Goal: Find specific page/section: Find specific page/section

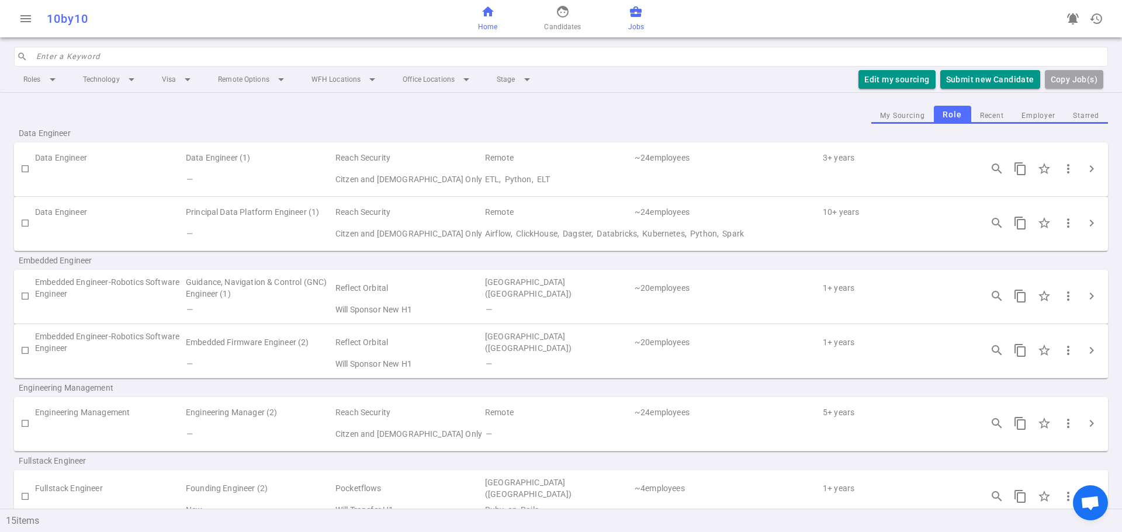
click at [482, 18] on span "home" at bounding box center [488, 12] width 14 height 14
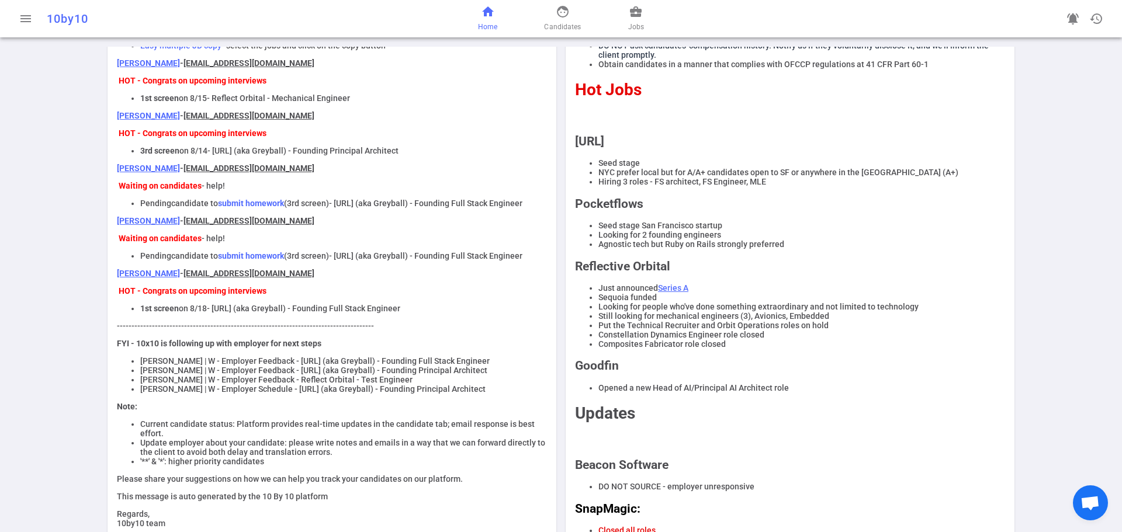
scroll to position [58, 0]
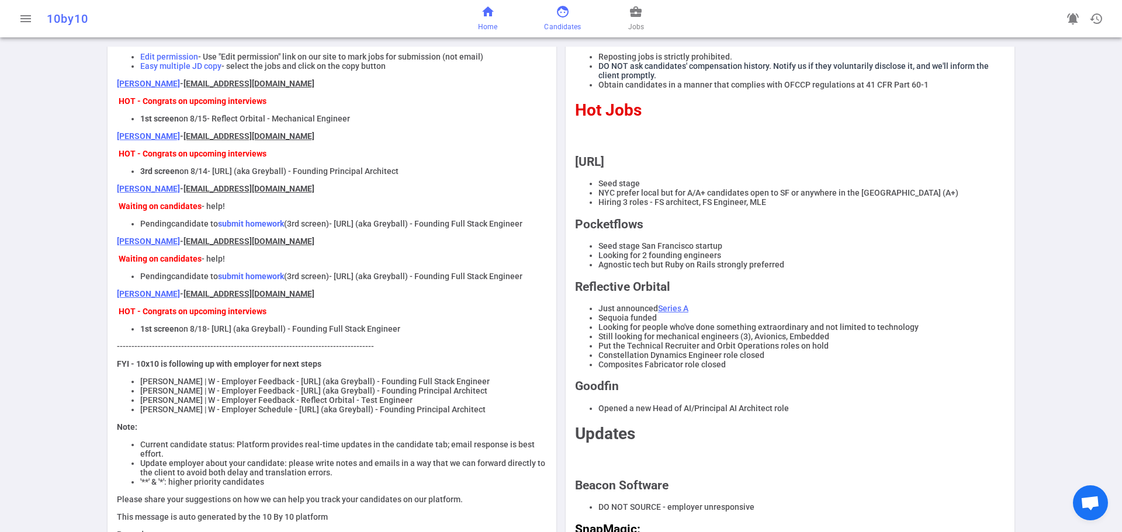
click at [562, 12] on span "face" at bounding box center [563, 12] width 14 height 14
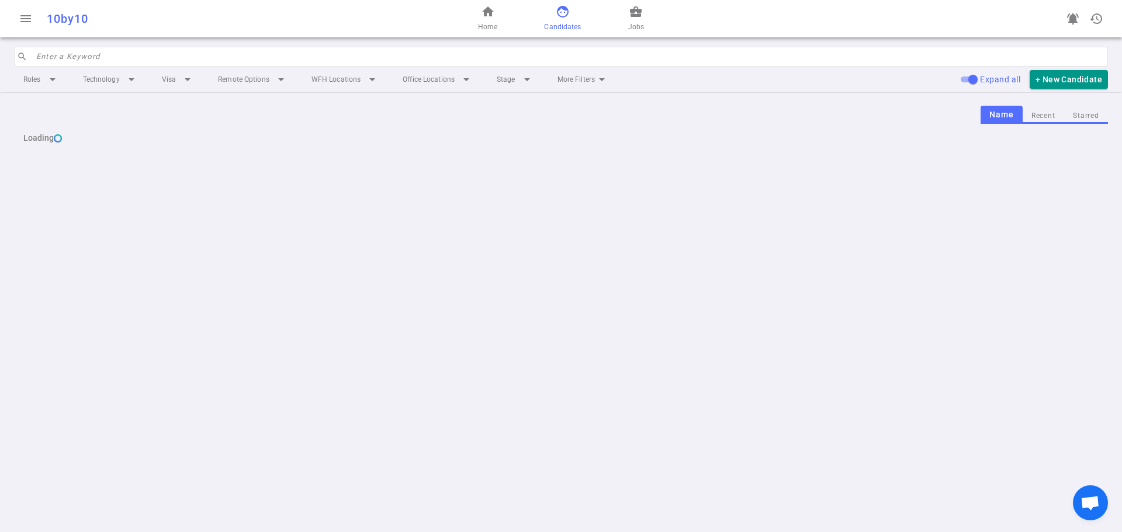
click at [110, 58] on input "search" at bounding box center [568, 56] width 1065 height 19
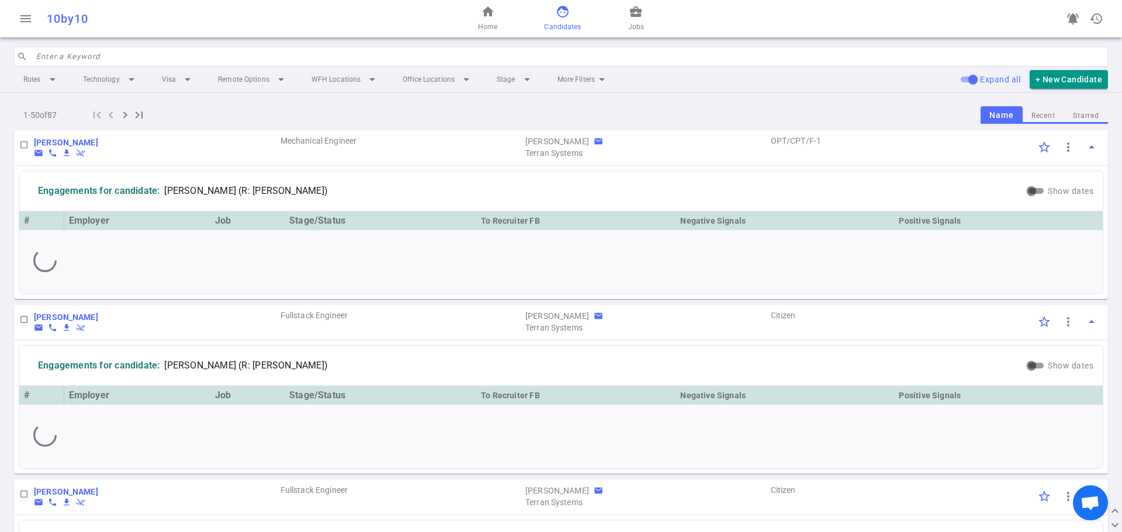
paste input "[PERSON_NAME]"
type input "[PERSON_NAME]"
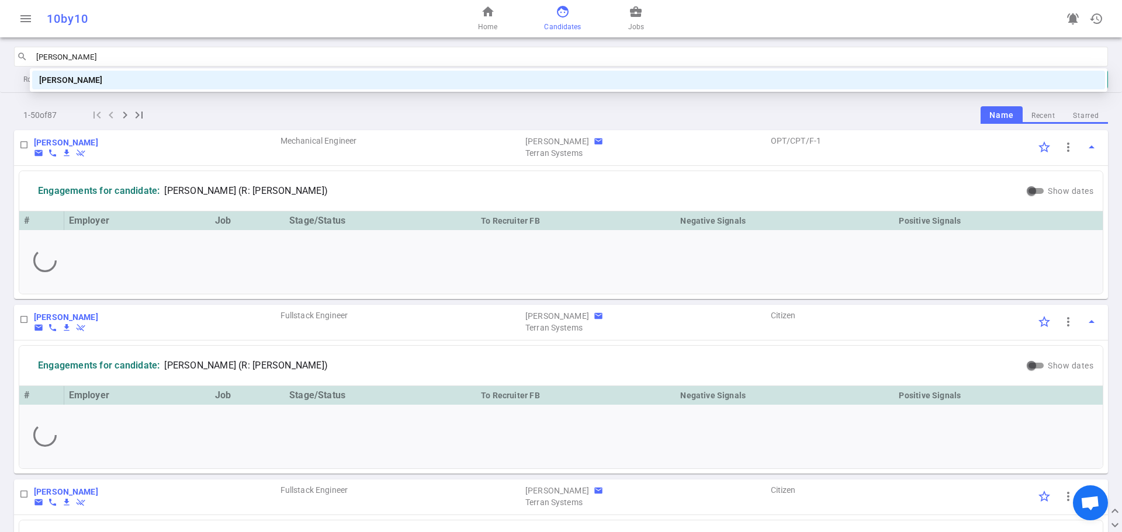
click at [110, 79] on div "[PERSON_NAME]" at bounding box center [568, 80] width 1059 height 13
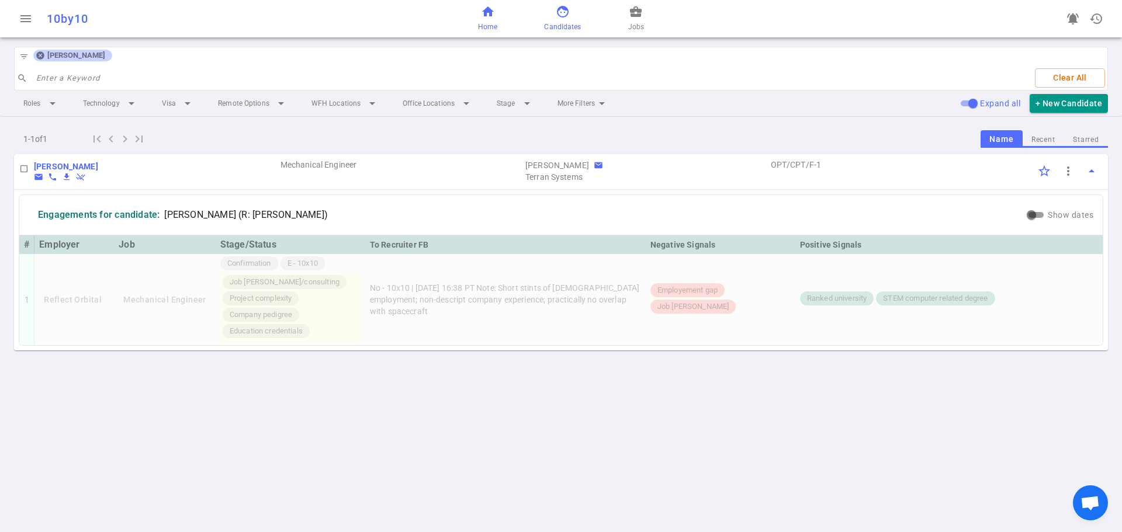
click at [494, 13] on span "home" at bounding box center [488, 12] width 14 height 14
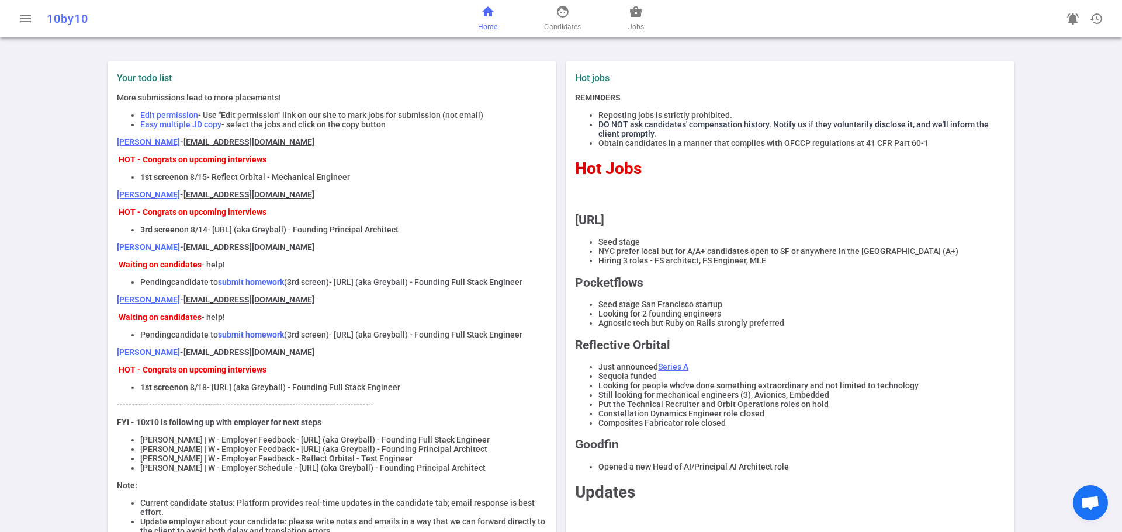
scroll to position [117, 0]
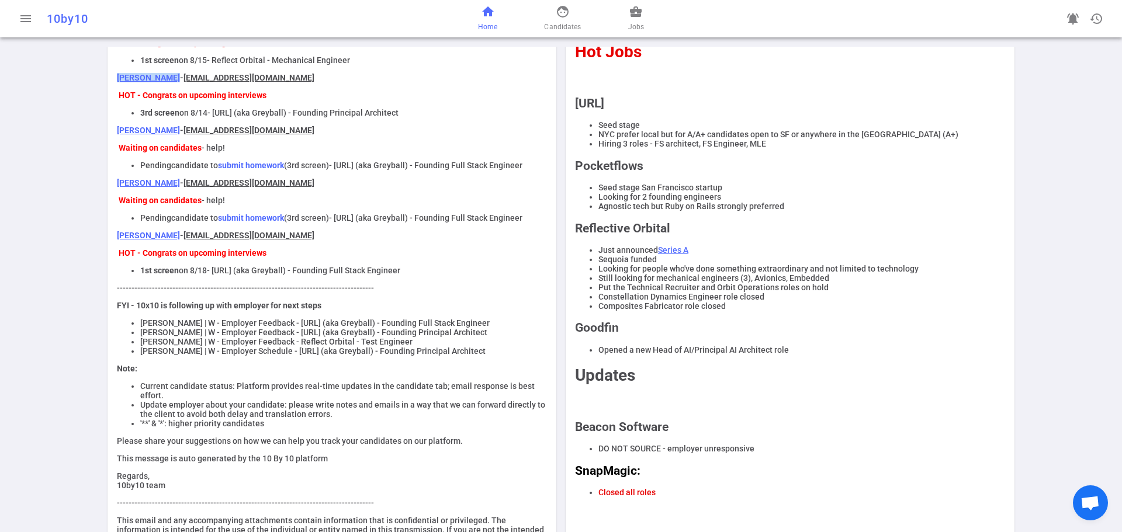
drag, startPoint x: 108, startPoint y: 84, endPoint x: 169, endPoint y: 83, distance: 61.4
click at [169, 83] on div "Your todo list More submissions lead to more placements! Edit permission - Use …" at bounding box center [332, 255] width 440 height 598
copy link "[PERSON_NAME]"
click at [470, 74] on div "More submissions lead to more placements! Edit permission - Use "Edit permissio…" at bounding box center [332, 264] width 430 height 577
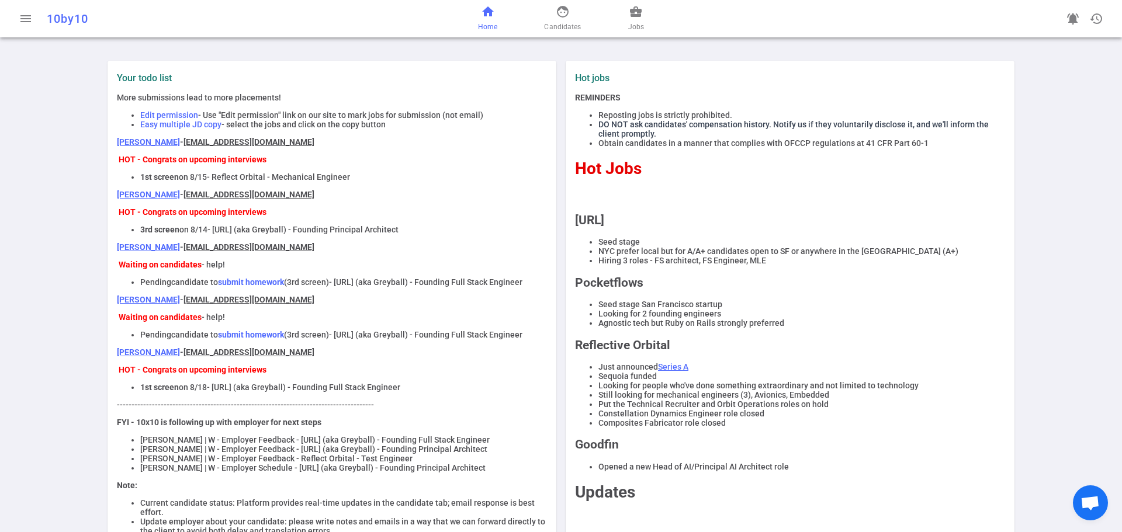
scroll to position [58, 0]
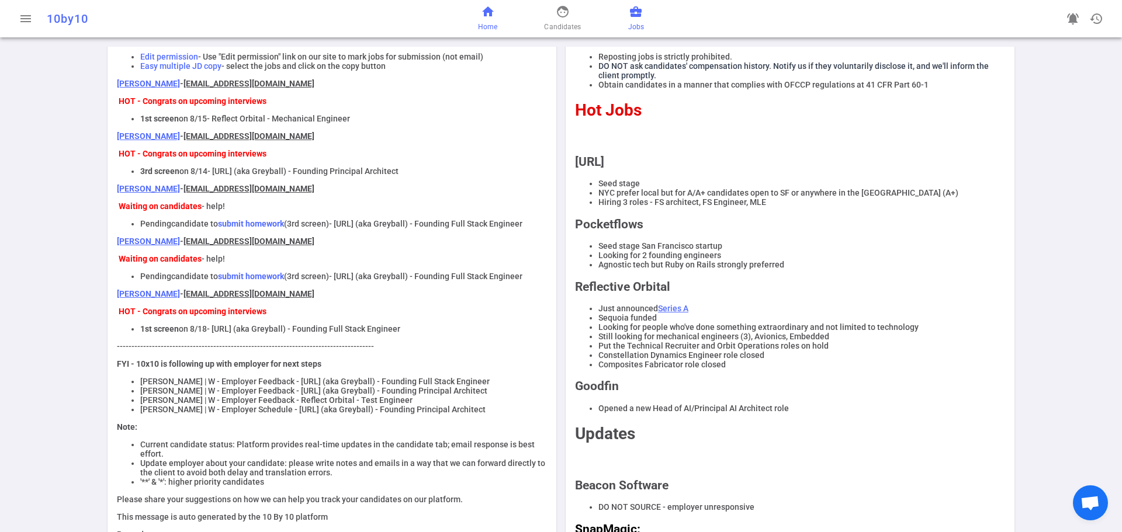
click at [630, 13] on span "business_center" at bounding box center [636, 12] width 14 height 14
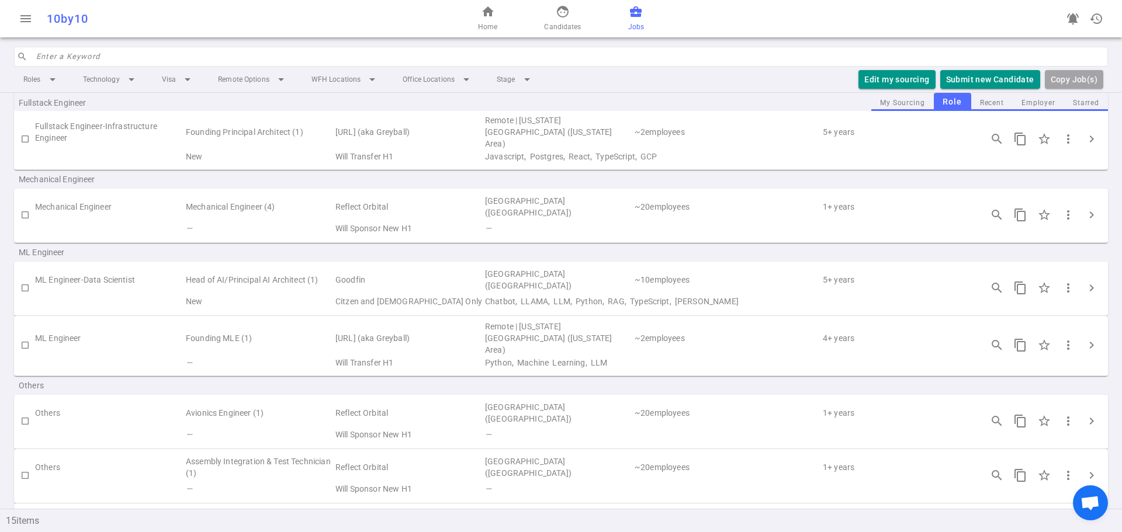
scroll to position [594, 0]
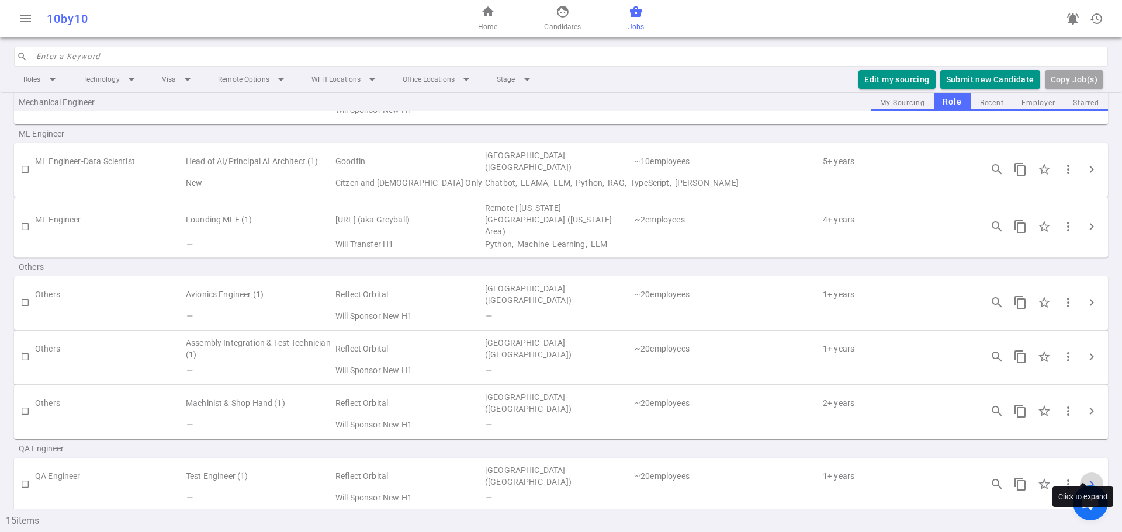
click at [1087, 478] on span "chevron_right" at bounding box center [1092, 485] width 14 height 14
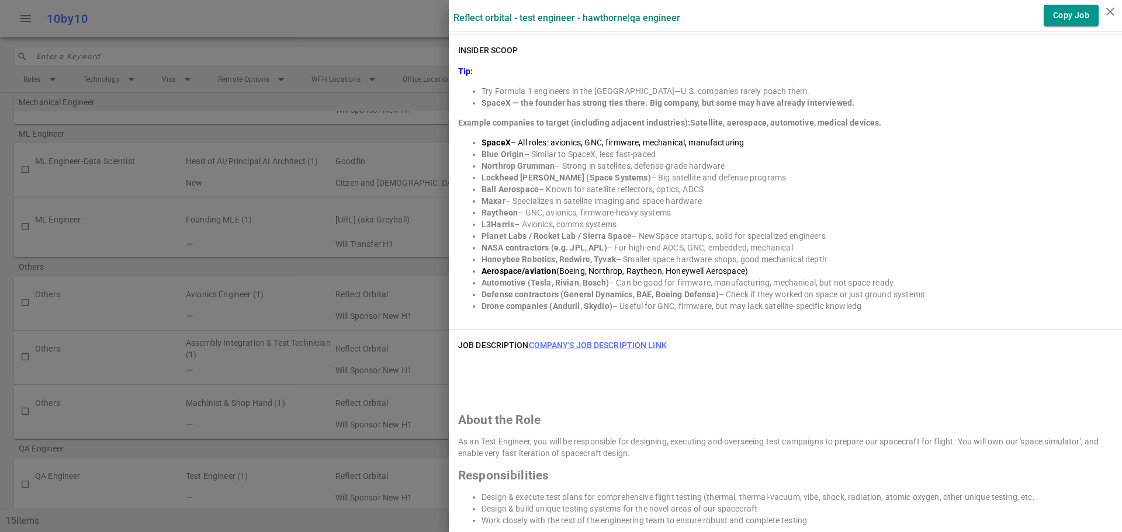
scroll to position [526, 0]
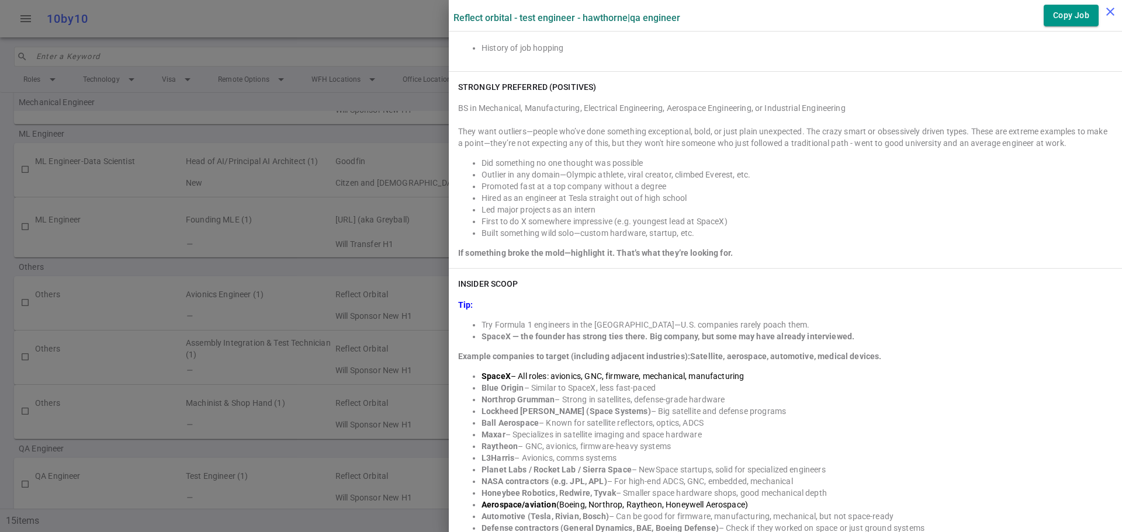
click at [1110, 12] on icon "close" at bounding box center [1110, 12] width 14 height 14
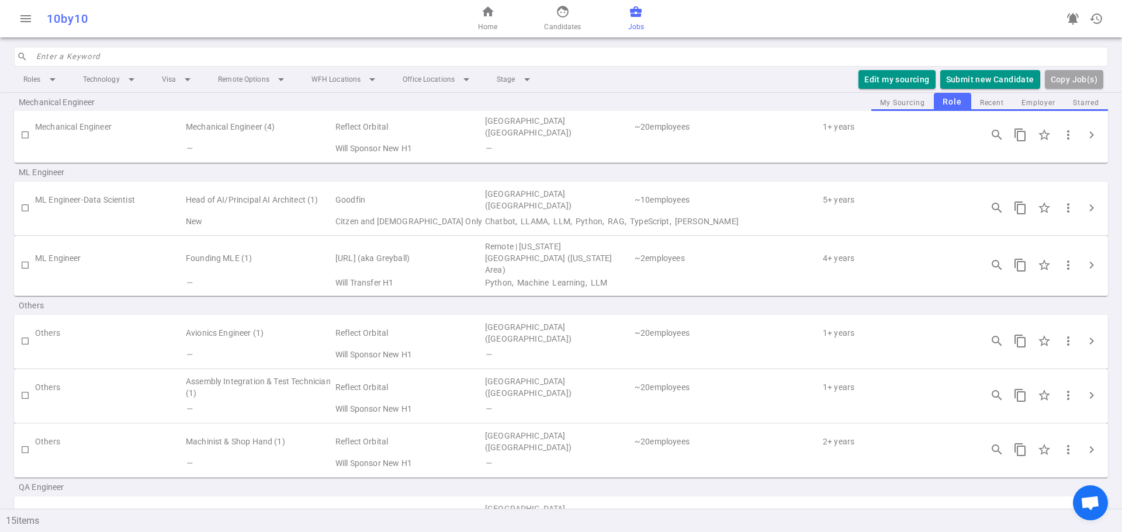
scroll to position [594, 0]
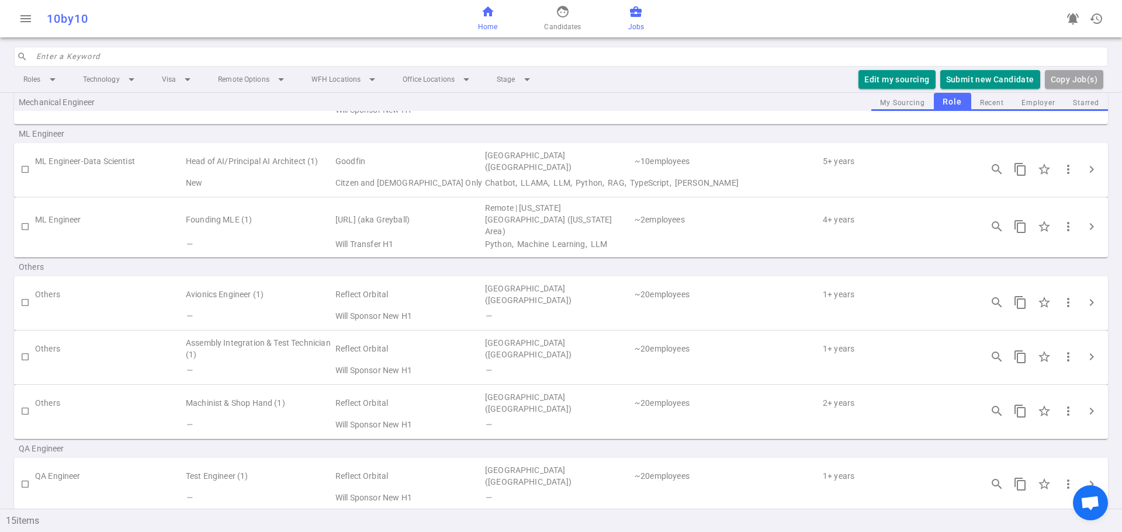
click at [489, 13] on span "home" at bounding box center [488, 12] width 14 height 14
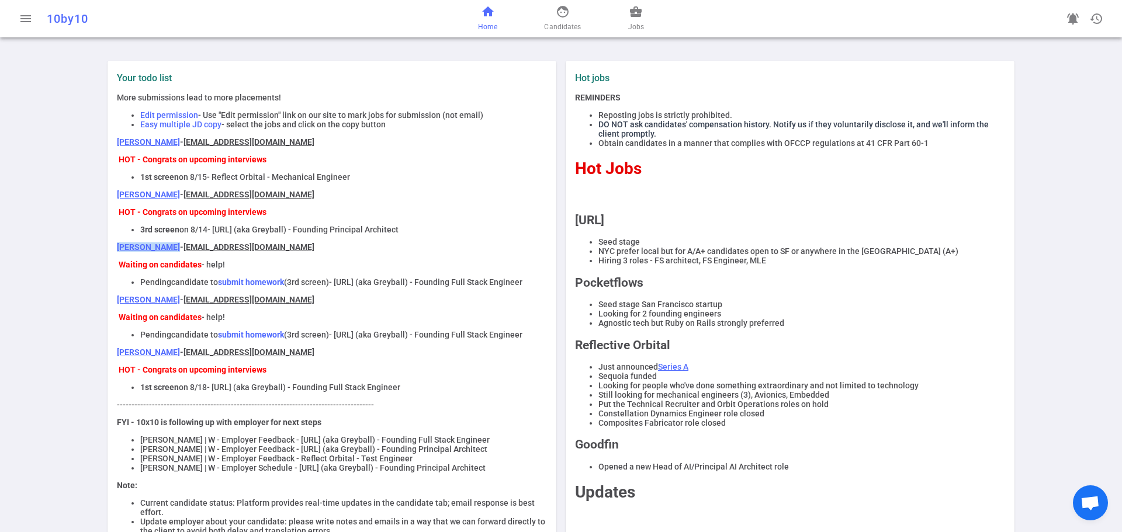
drag, startPoint x: 111, startPoint y: 253, endPoint x: 158, endPoint y: 253, distance: 46.8
click at [158, 253] on div "Your todo list More submissions lead to more placements! Edit permission - Use …" at bounding box center [332, 371] width 440 height 598
copy link "[PERSON_NAME]"
drag, startPoint x: 107, startPoint y: 316, endPoint x: 155, endPoint y: 317, distance: 48.5
click at [155, 317] on div "Your todo list More submissions lead to more placements! Edit permission - Use …" at bounding box center [332, 372] width 449 height 622
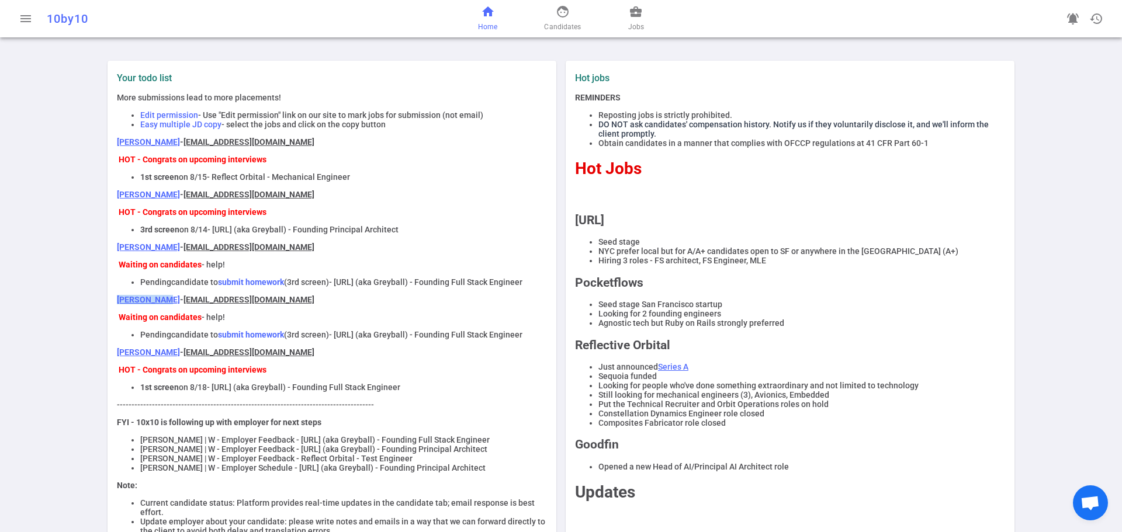
copy link "[PERSON_NAME]"
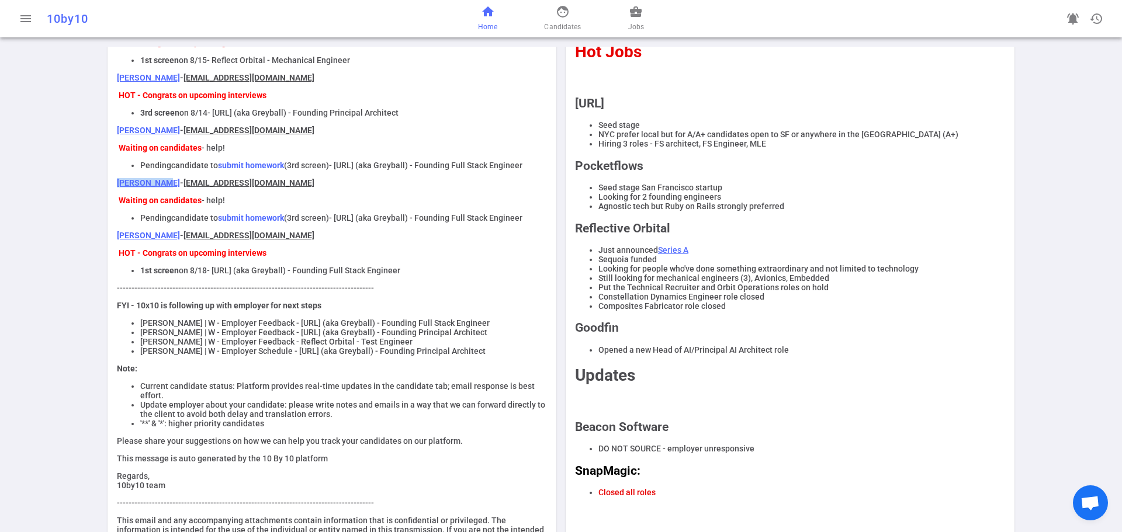
scroll to position [175, 0]
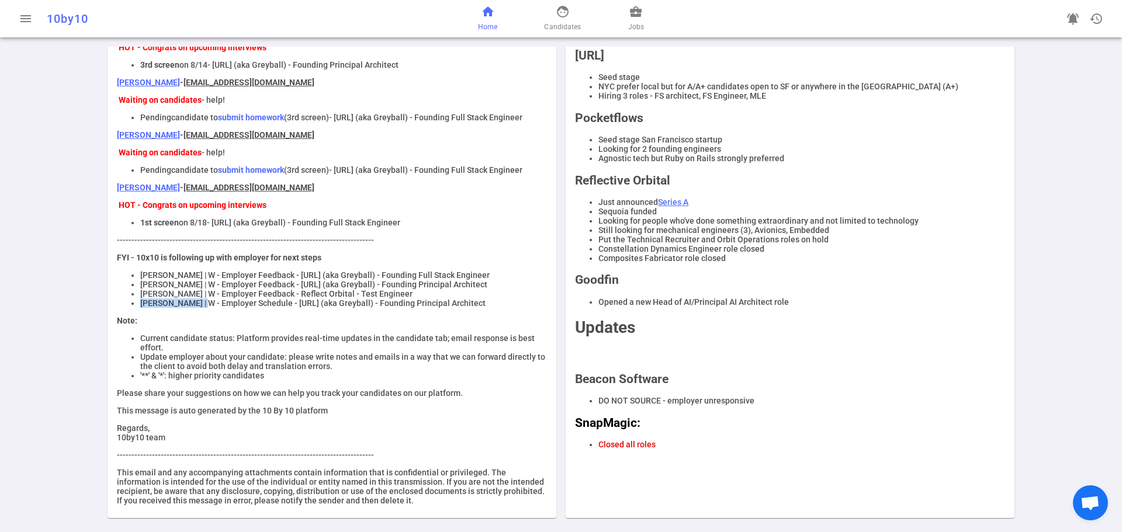
drag, startPoint x: 136, startPoint y: 328, endPoint x: 194, endPoint y: 331, distance: 58.0
click at [194, 308] on li "[PERSON_NAME] | W - Employer Schedule - [URL] (aka Greyball) - Founding Princip…" at bounding box center [343, 303] width 407 height 9
copy li "[PERSON_NAME]"
click at [639, 27] on span "Jobs" at bounding box center [636, 27] width 16 height 12
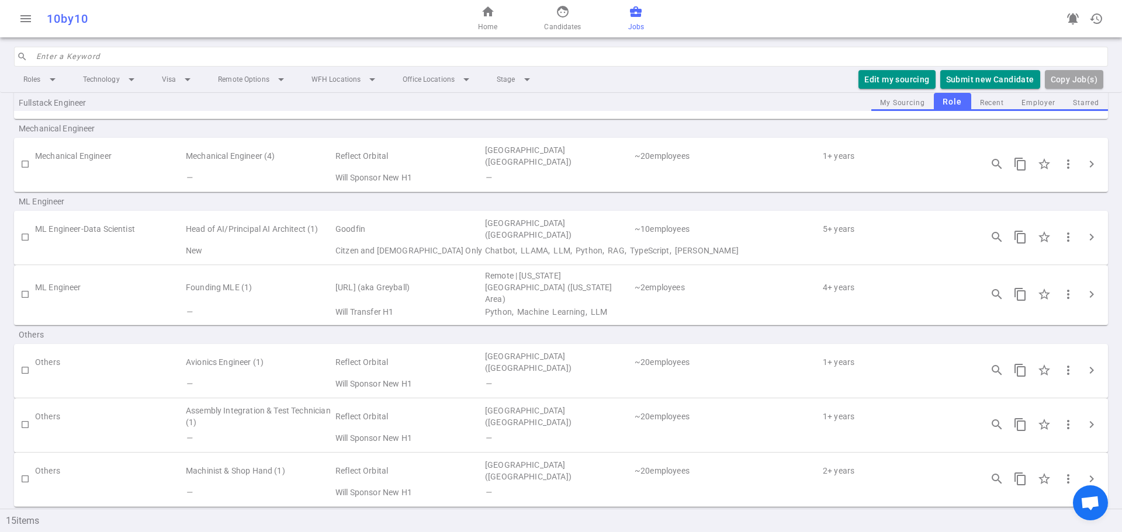
scroll to position [594, 0]
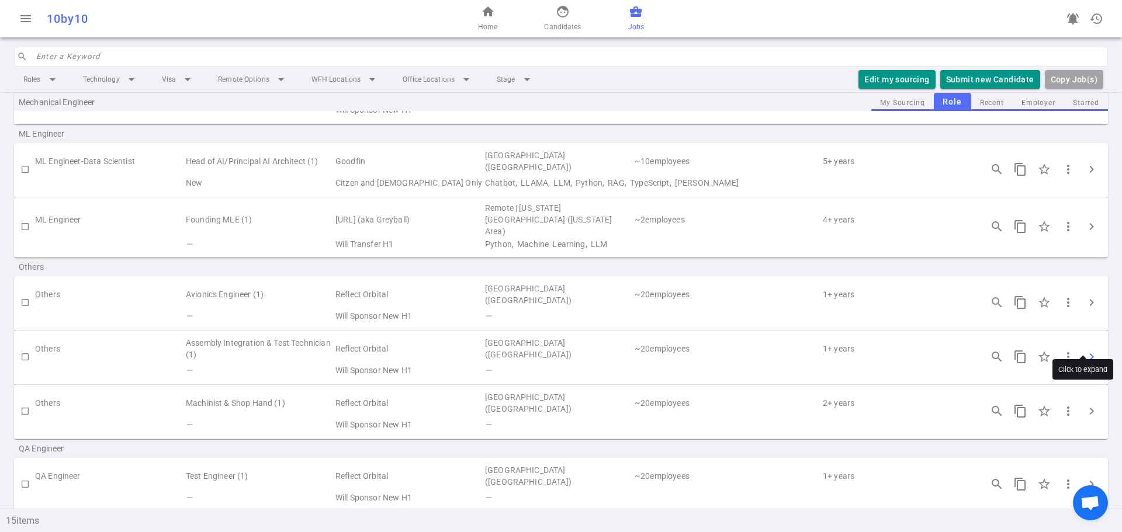
click at [1085, 350] on span "chevron_right" at bounding box center [1092, 357] width 14 height 14
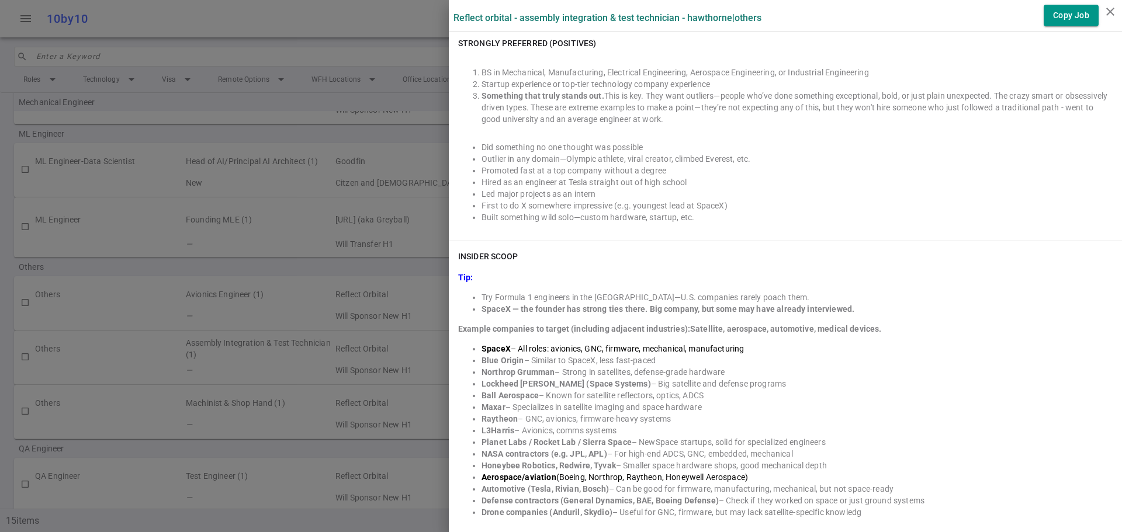
scroll to position [526, 0]
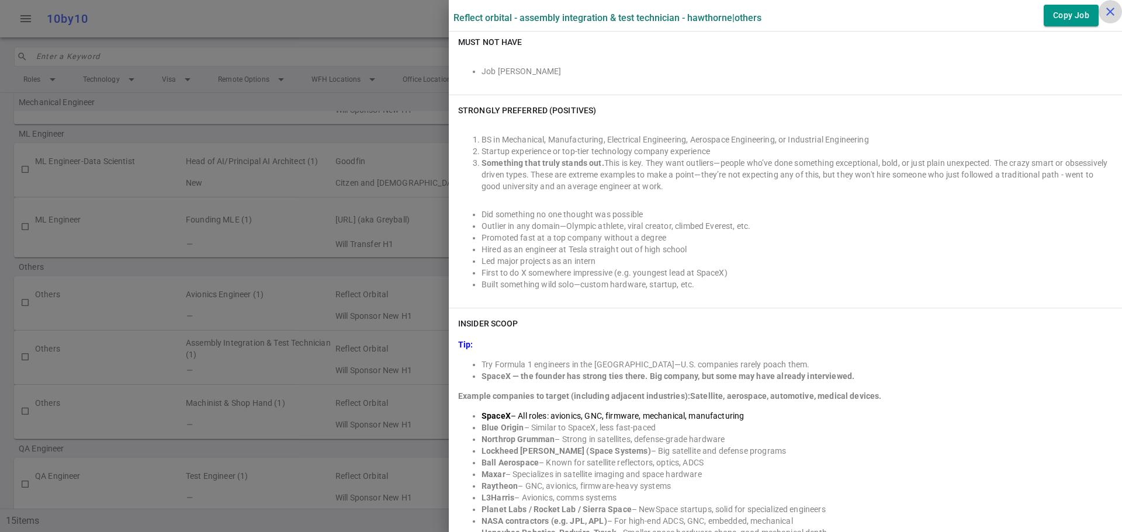
click at [1103, 14] on icon "close" at bounding box center [1110, 12] width 14 height 14
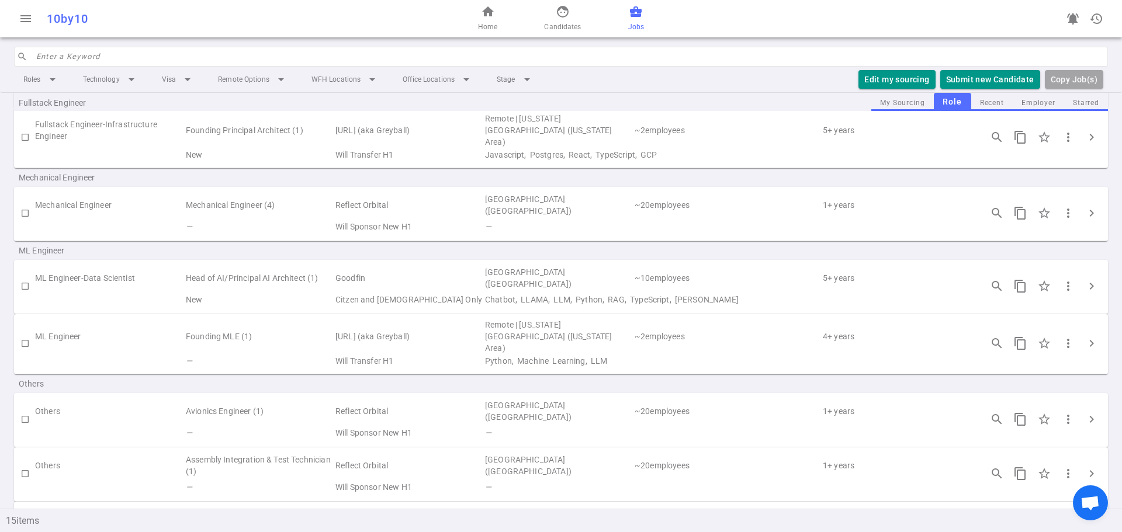
scroll to position [302, 0]
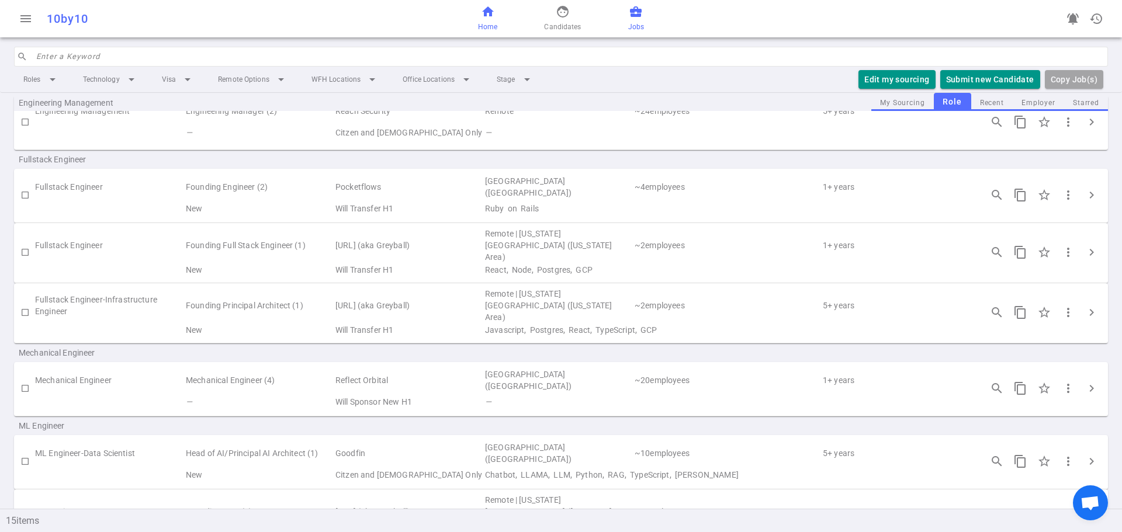
click at [483, 16] on span "home" at bounding box center [488, 12] width 14 height 14
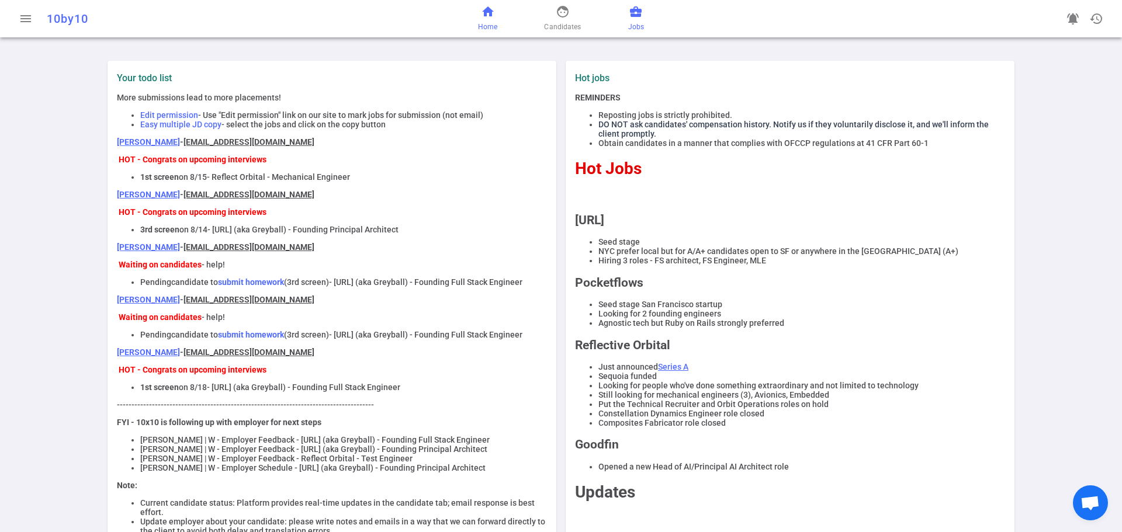
click at [636, 18] on span "business_center" at bounding box center [636, 12] width 14 height 14
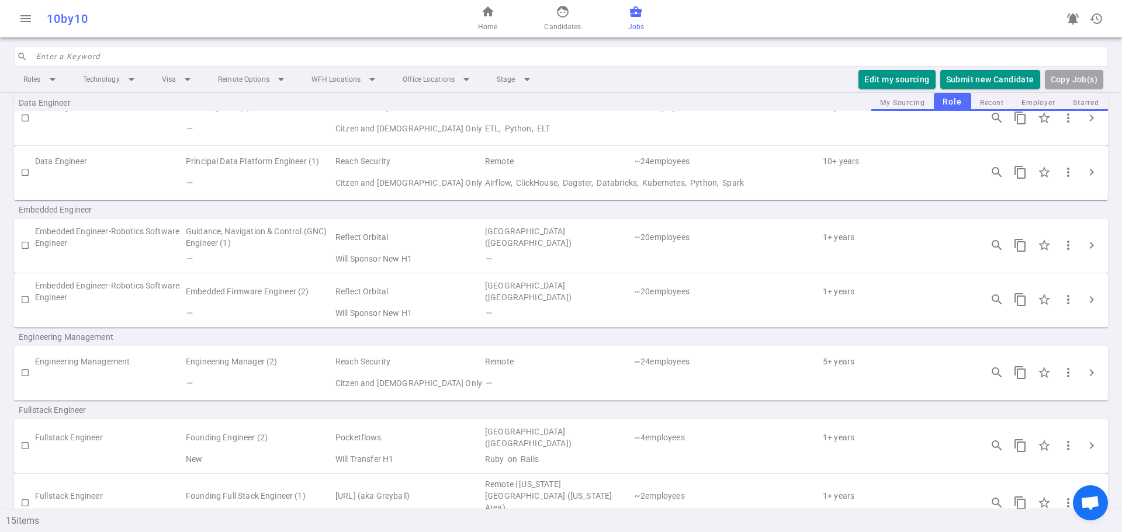
scroll to position [117, 0]
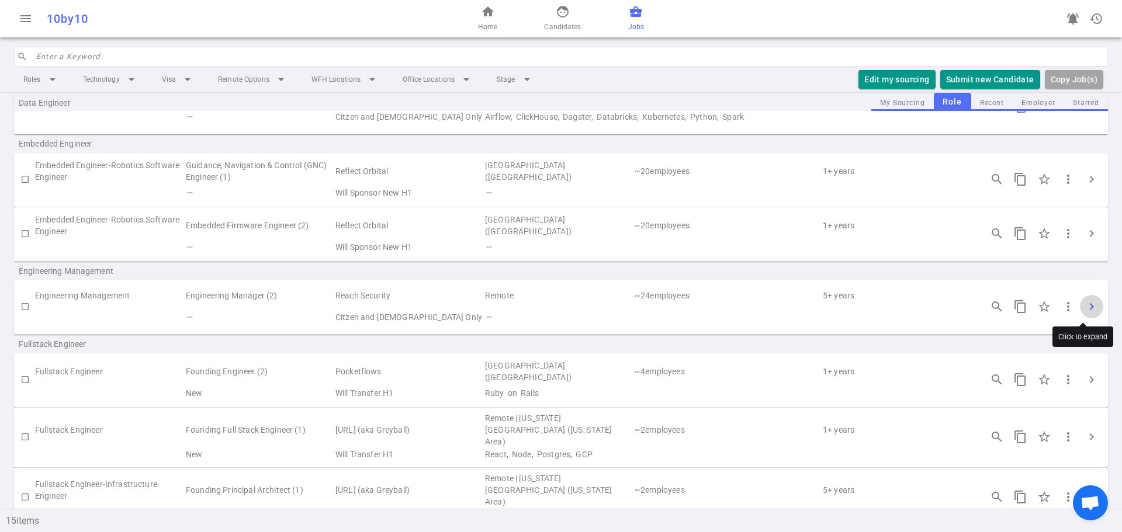
click at [1085, 307] on span "chevron_right" at bounding box center [1092, 307] width 14 height 14
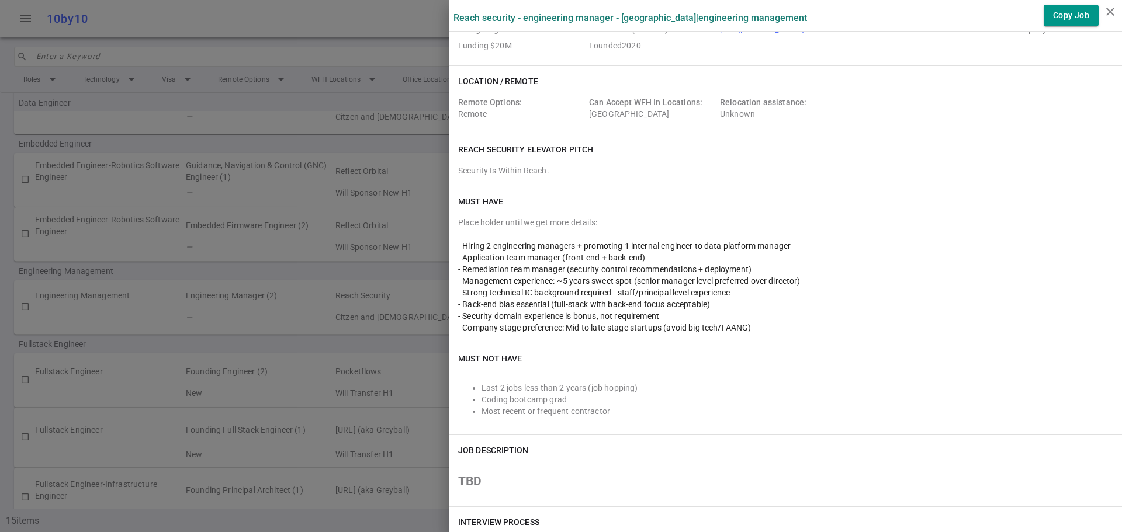
scroll to position [0, 0]
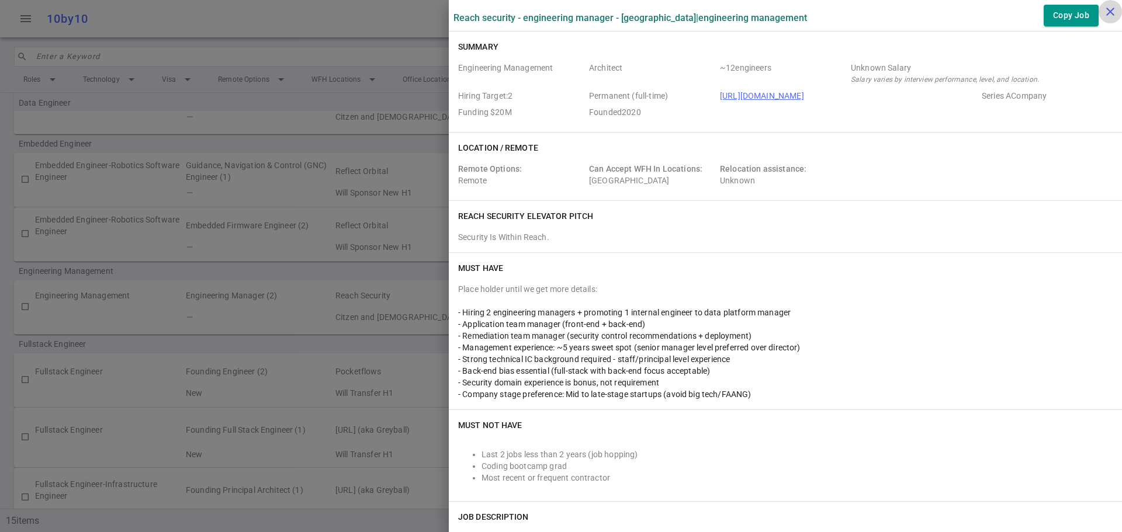
click at [1109, 13] on icon "close" at bounding box center [1110, 12] width 14 height 14
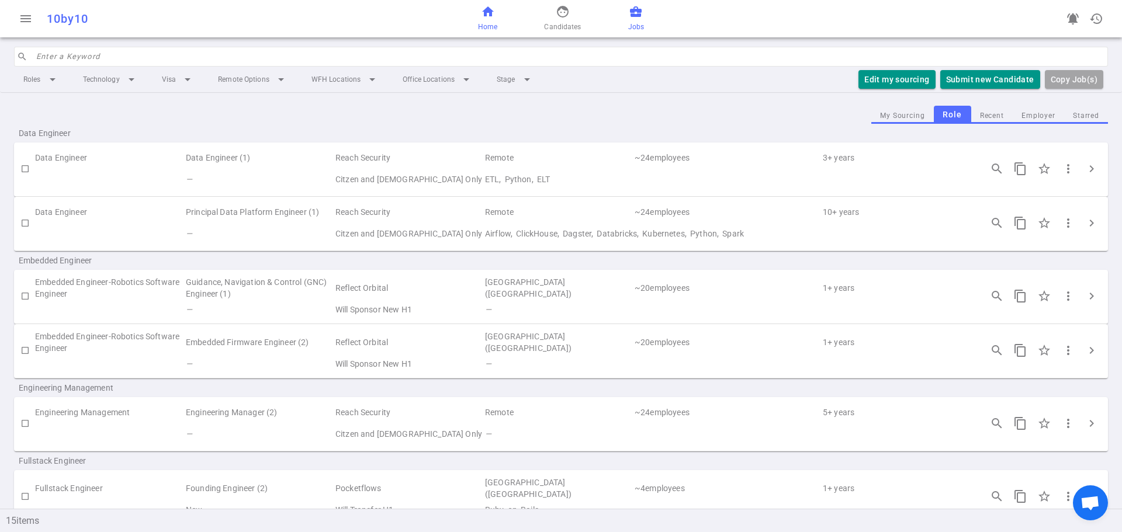
click at [484, 17] on span "home" at bounding box center [488, 12] width 14 height 14
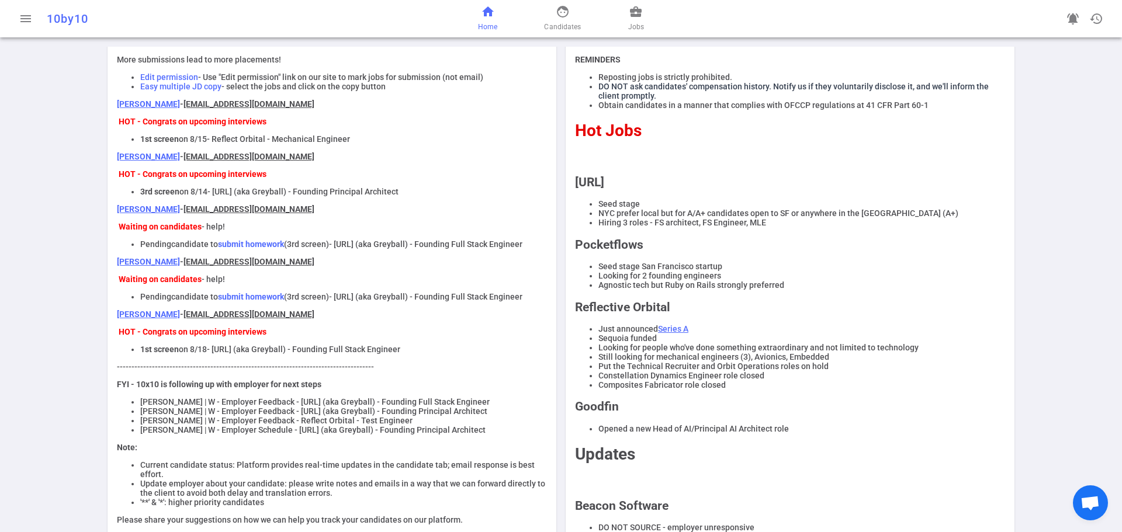
scroll to position [58, 0]
